Goal: Entertainment & Leisure: Consume media (video, audio)

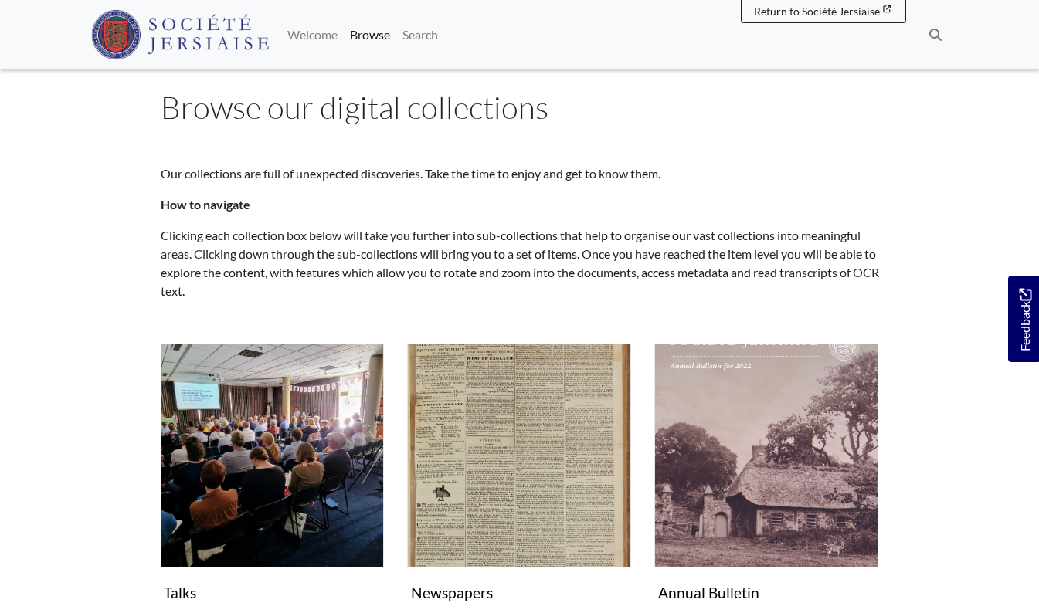
scroll to position [31, 0]
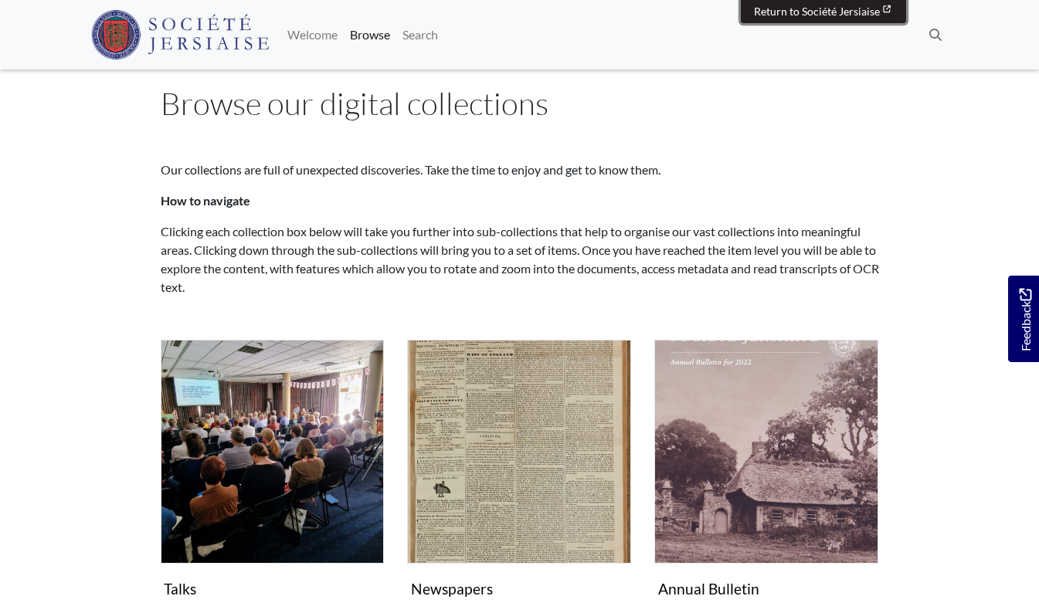
click at [783, 2] on link "Return to Société Jersiaise Société Jersiaise" at bounding box center [823, 11] width 165 height 24
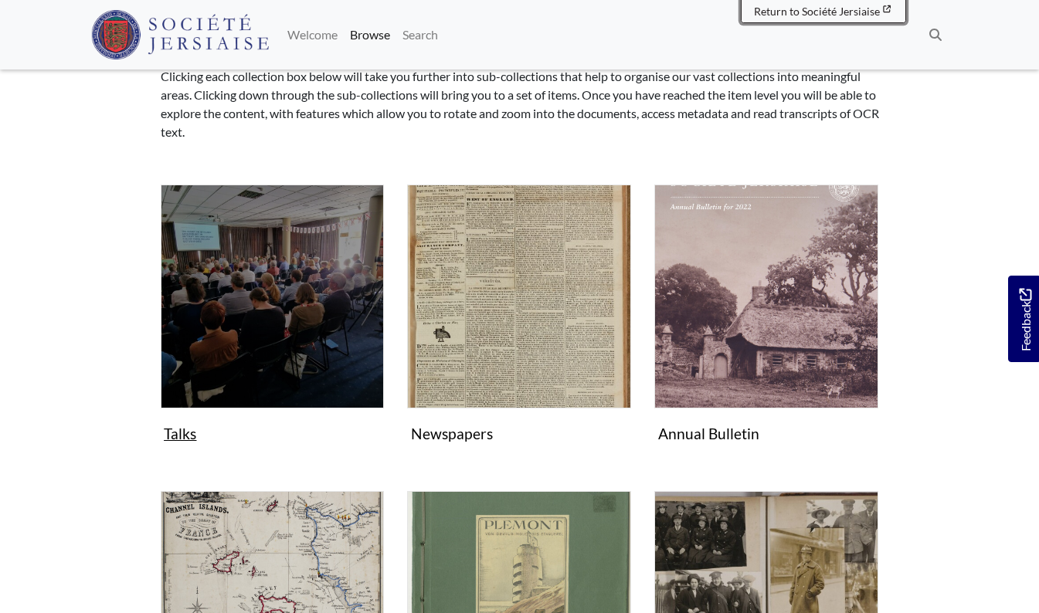
scroll to position [216, 0]
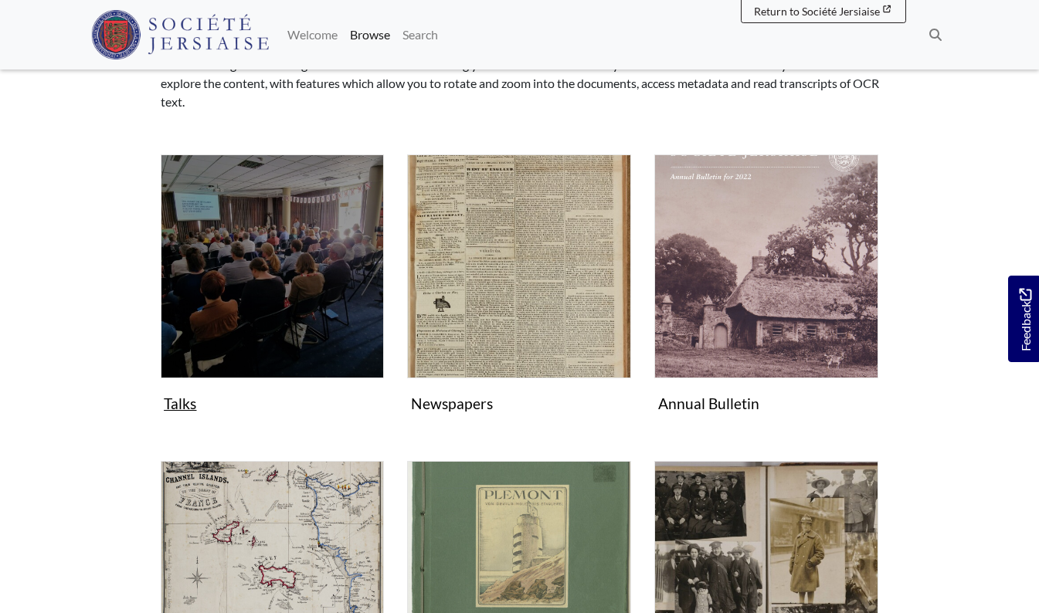
click at [251, 225] on img "Subcollection" at bounding box center [273, 267] width 224 height 224
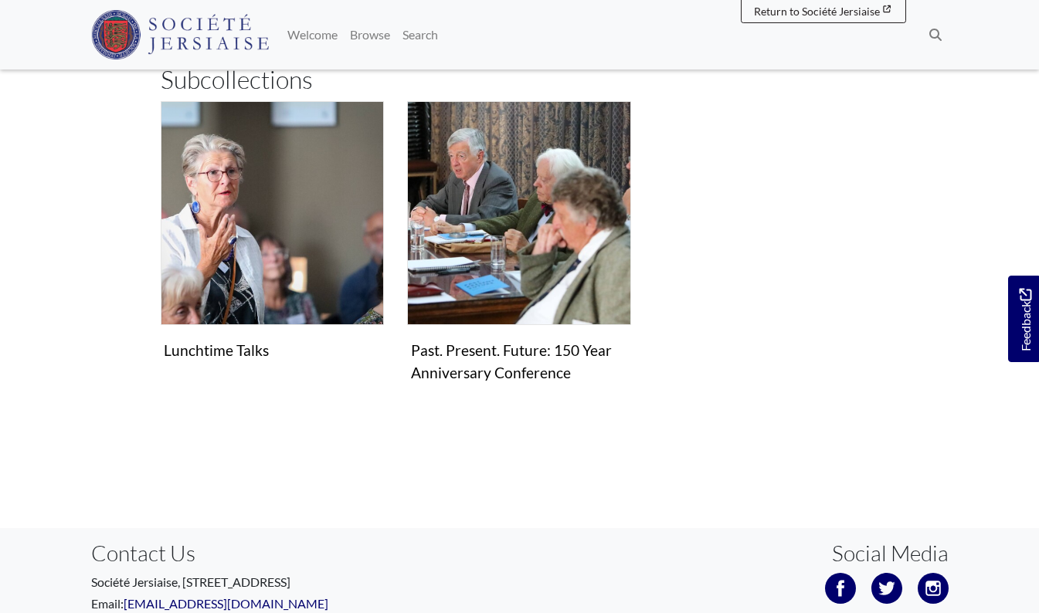
scroll to position [247, 0]
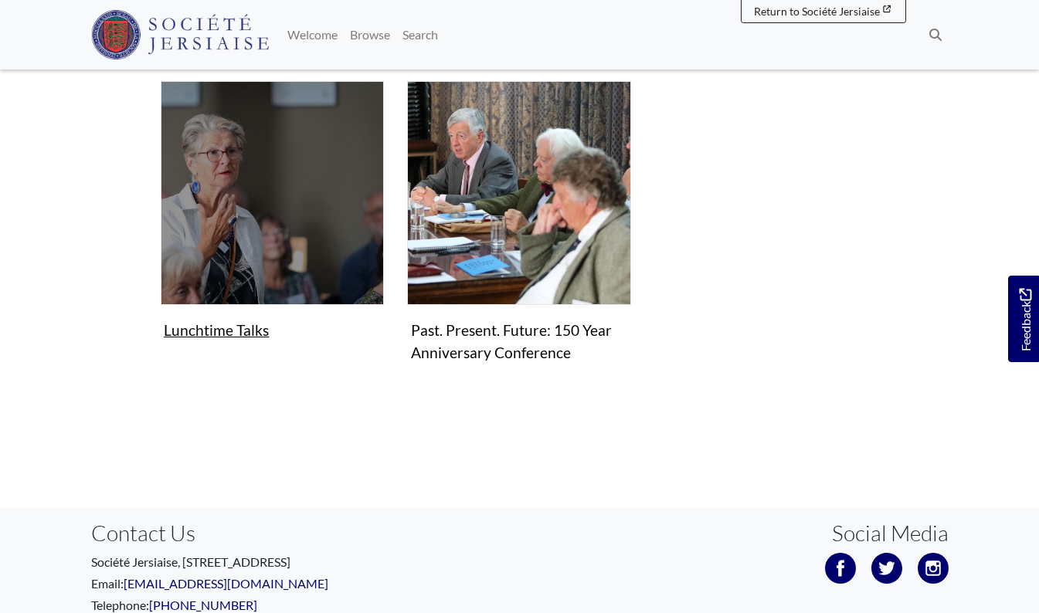
click at [277, 218] on img "Subcollection" at bounding box center [273, 193] width 224 height 224
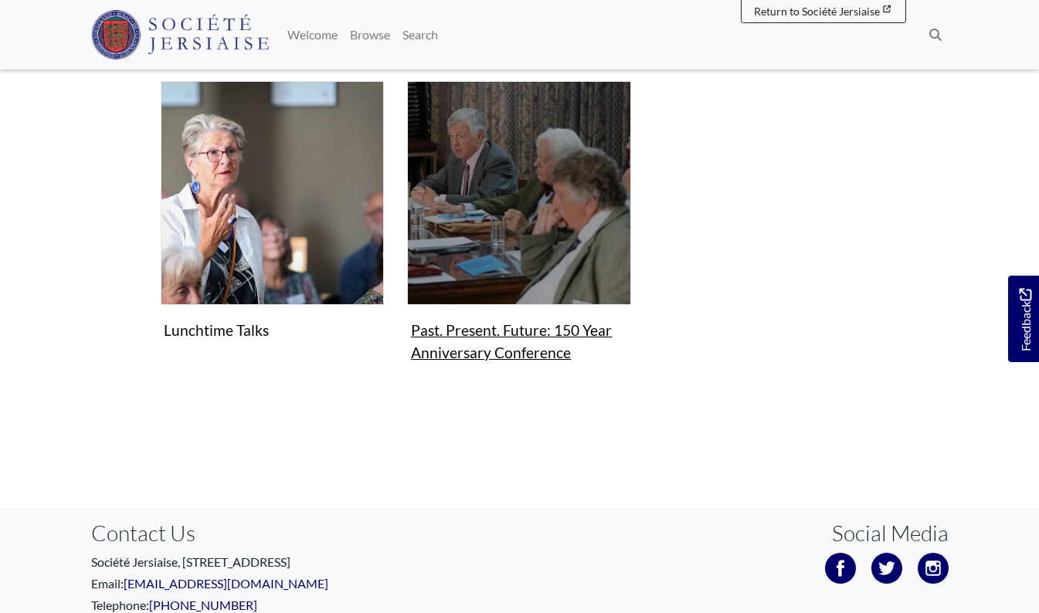
click at [526, 253] on img "Subcollection" at bounding box center [519, 193] width 224 height 224
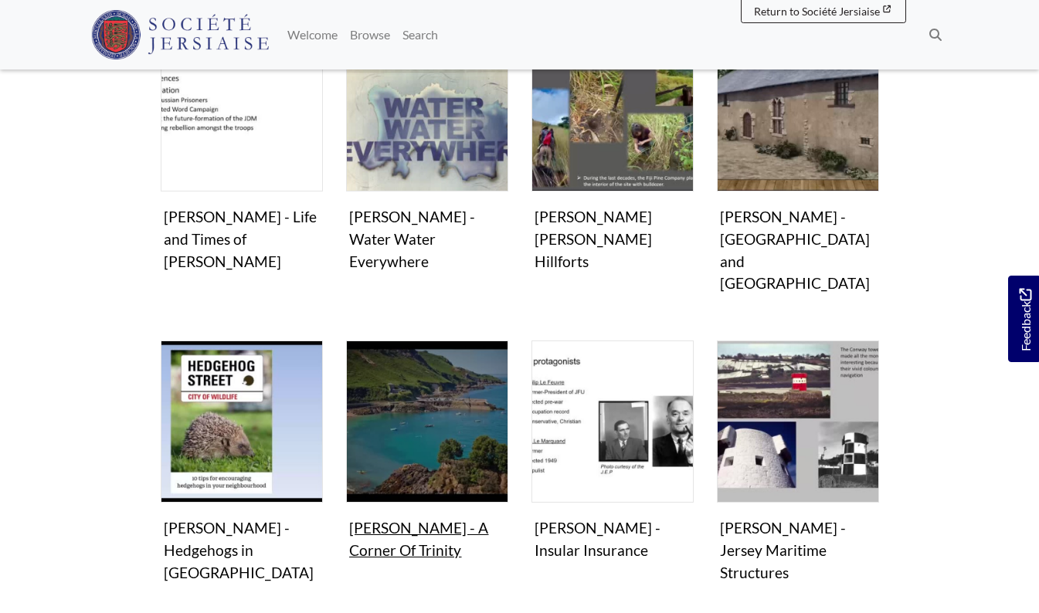
scroll to position [464, 0]
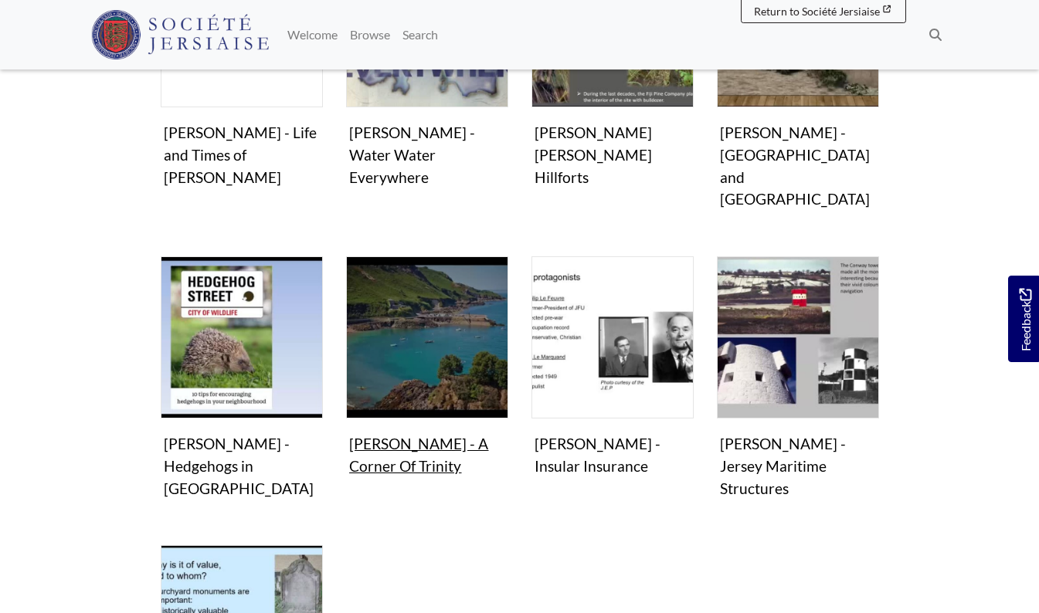
click at [438, 365] on img "Items in this Collection" at bounding box center [427, 338] width 162 height 162
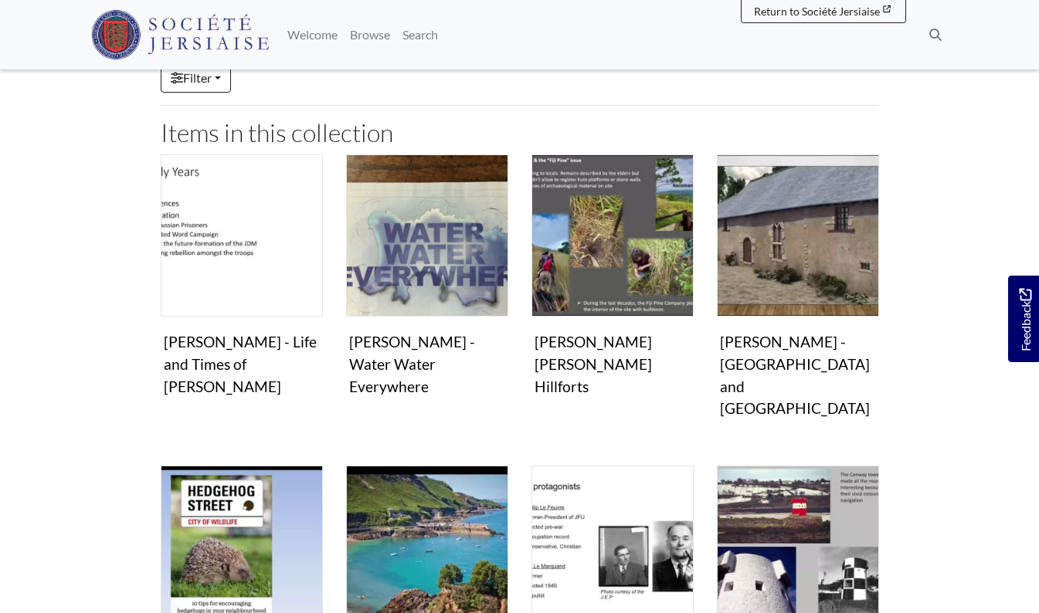
scroll to position [247, 0]
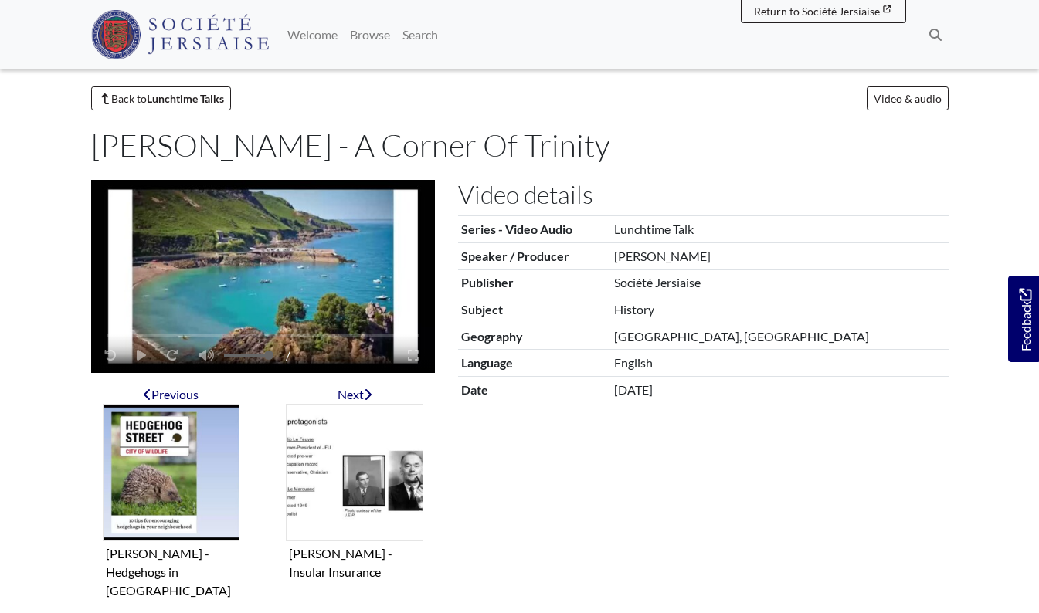
scroll to position [31, 0]
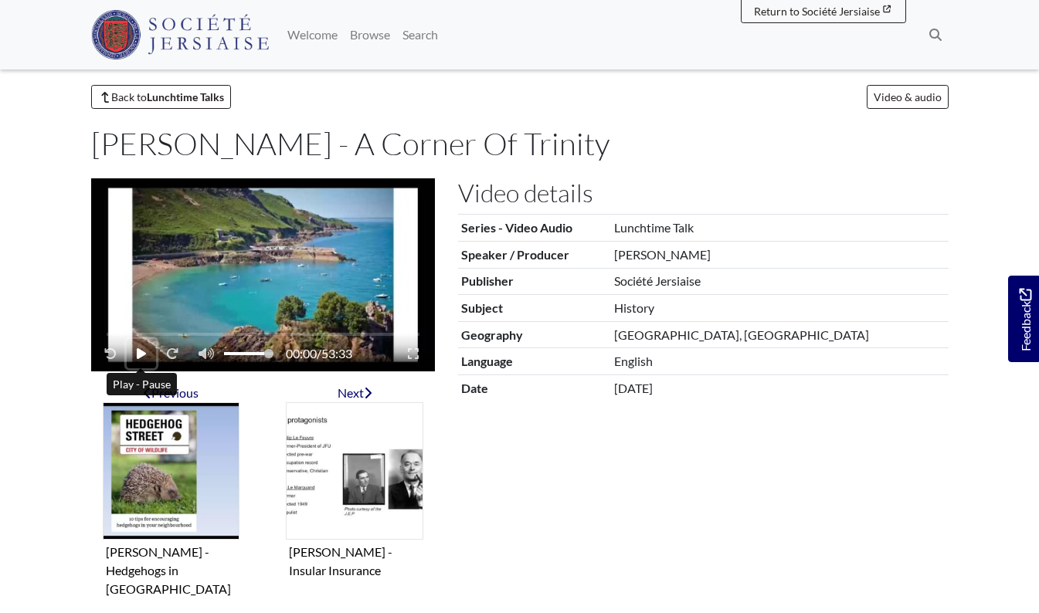
click at [138, 357] on icon "Play - Pause" at bounding box center [141, 353] width 9 height 11
click at [226, 354] on span "Volume" at bounding box center [230, 353] width 9 height 9
click at [139, 331] on div "00:03 / 53:33" at bounding box center [263, 334] width 344 height 76
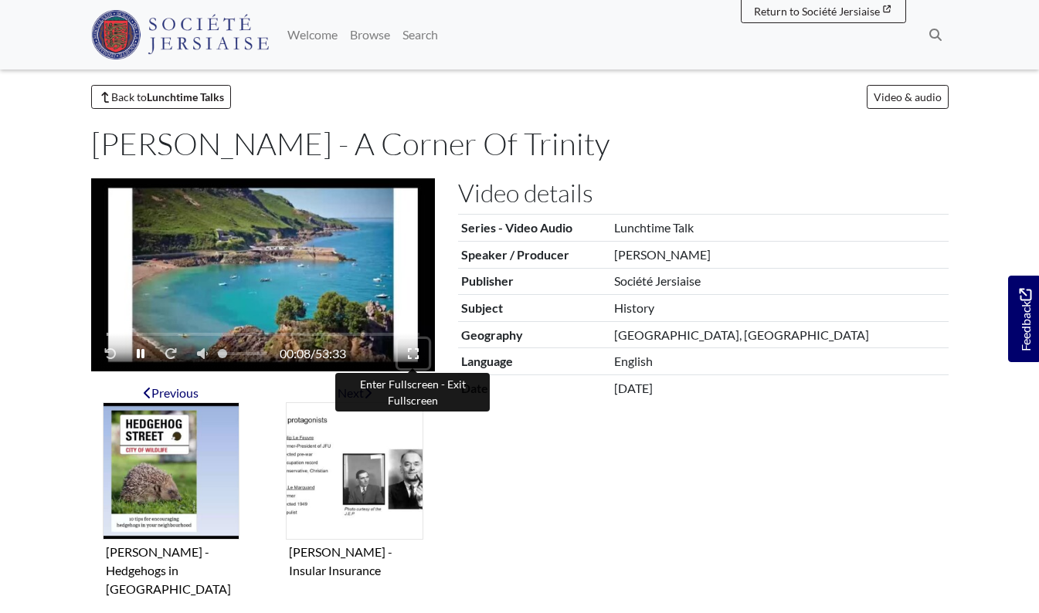
click at [414, 353] on icon "Enter Fullscreen - Exit Fullscreen" at bounding box center [413, 354] width 11 height 12
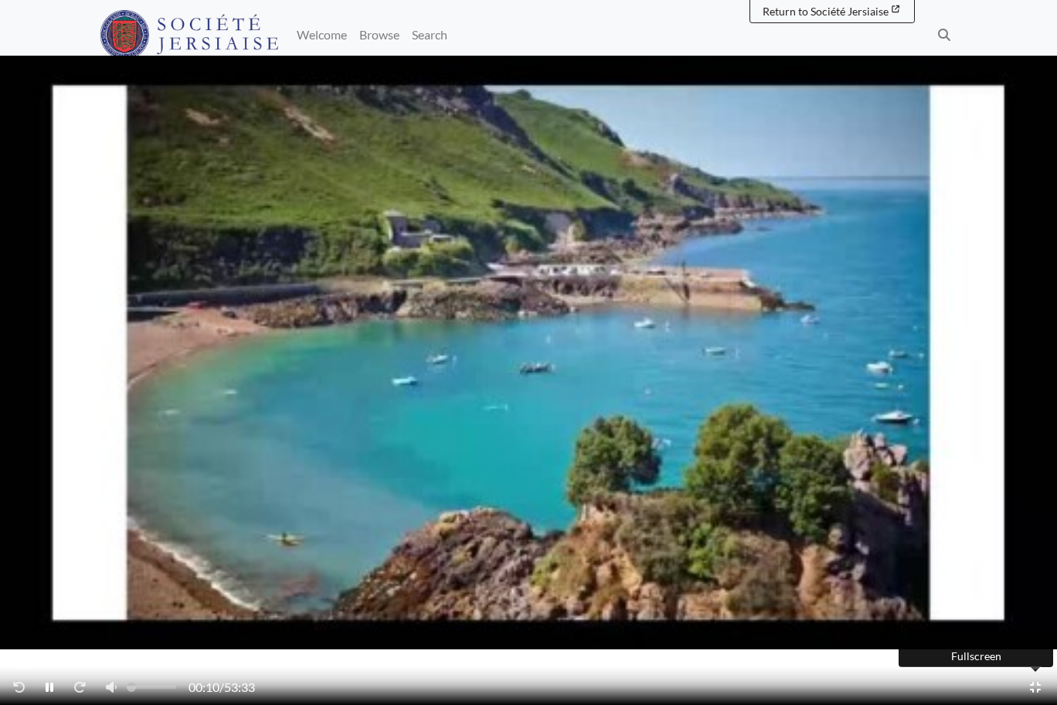
click at [257, 613] on div "00:10 / 53:33" at bounding box center [528, 687] width 1051 height 36
click at [260, 613] on div "Video player" at bounding box center [528, 667] width 1026 height 3
click at [494, 613] on div "Video player" at bounding box center [528, 667] width 1026 height 3
click at [1032, 613] on icon "Enter Fullscreen - Exit Fullscreen" at bounding box center [1035, 686] width 11 height 11
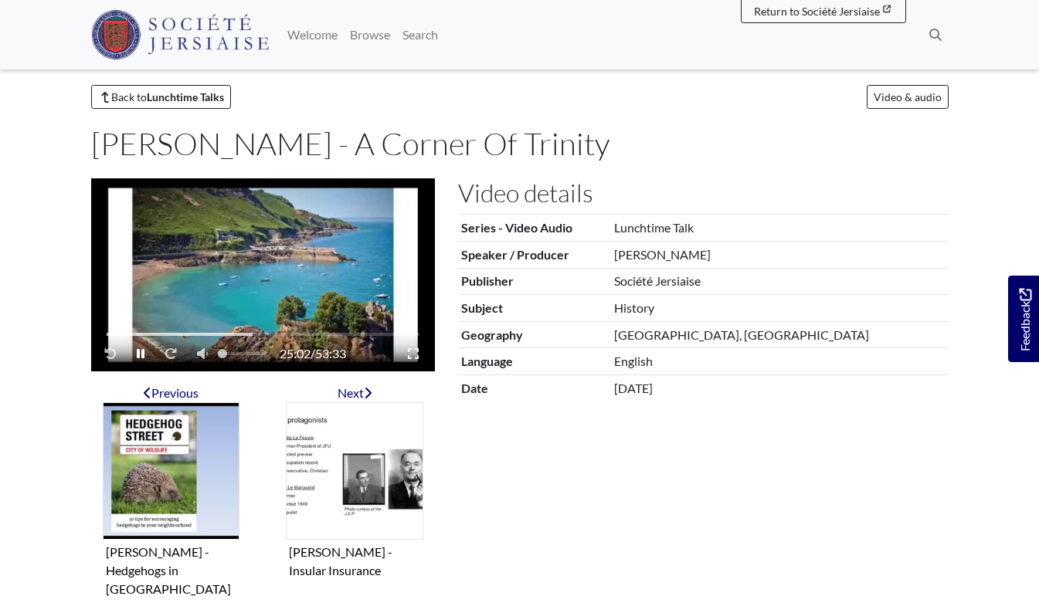
click at [342, 335] on div "Video player" at bounding box center [263, 334] width 313 height 3
click at [363, 335] on div "Video player" at bounding box center [263, 334] width 313 height 3
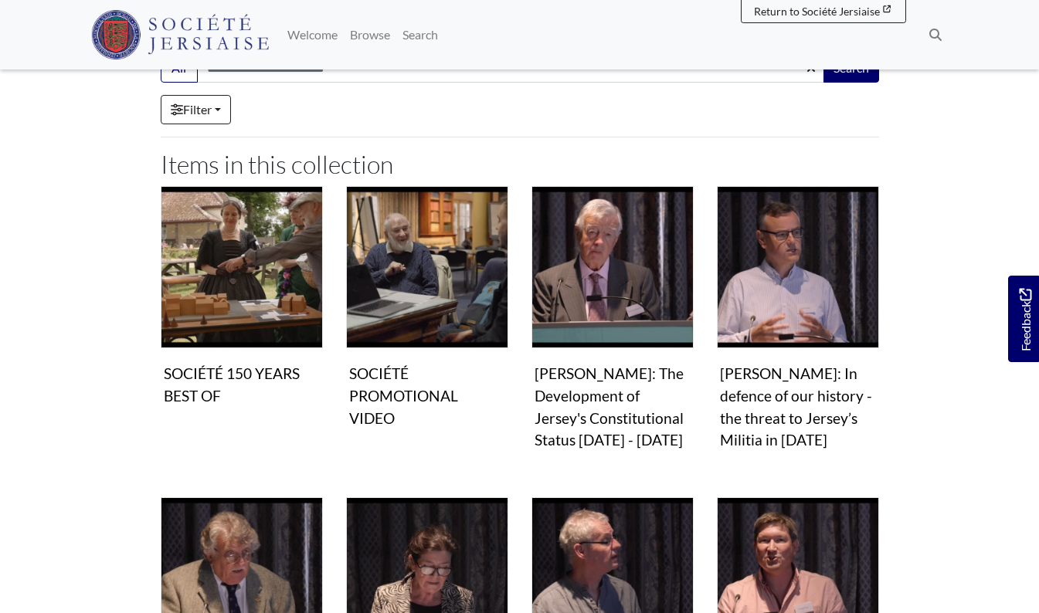
click at [526, 253] on div "Video & audio [PERSON_NAME]: The Development of Jersey's Constitutional Status …" at bounding box center [612, 332] width 185 height 293
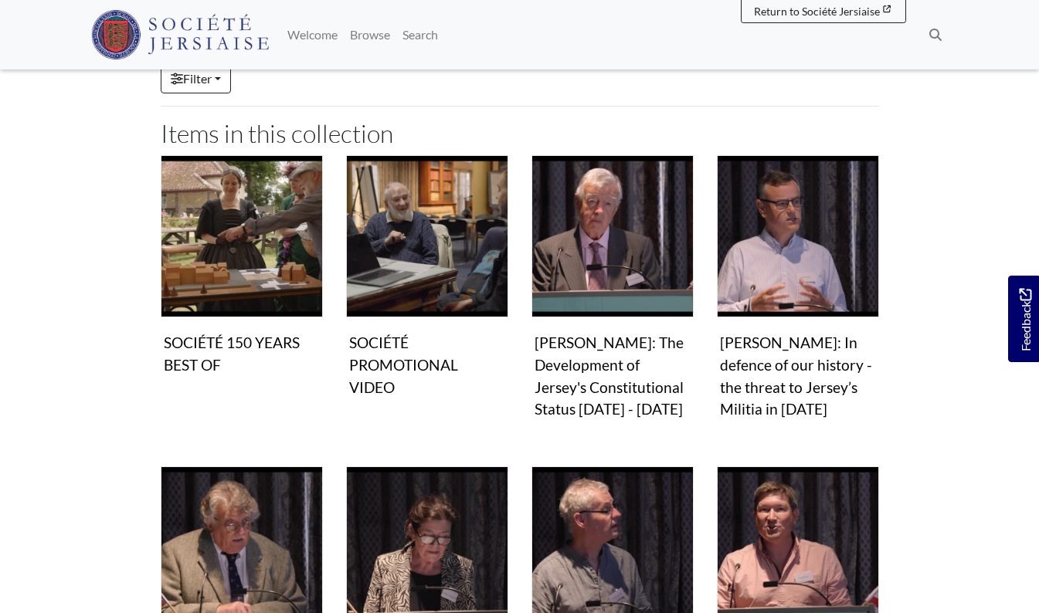
click at [526, 253] on div "Video & audio [PERSON_NAME]: The Development of Jersey's Constitutional Status …" at bounding box center [612, 301] width 185 height 293
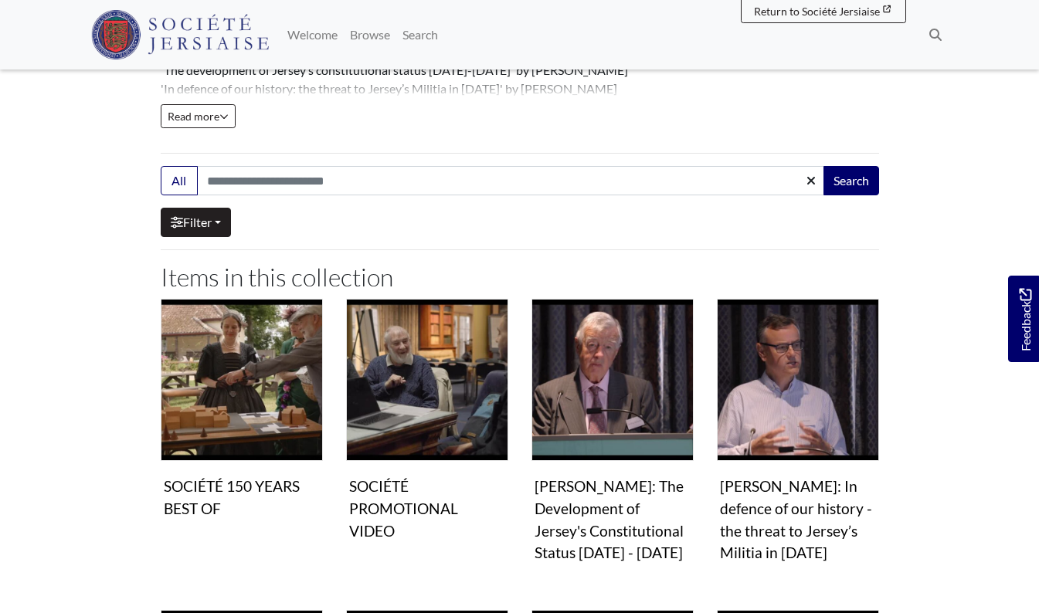
scroll to position [278, 0]
